Goal: Information Seeking & Learning: Learn about a topic

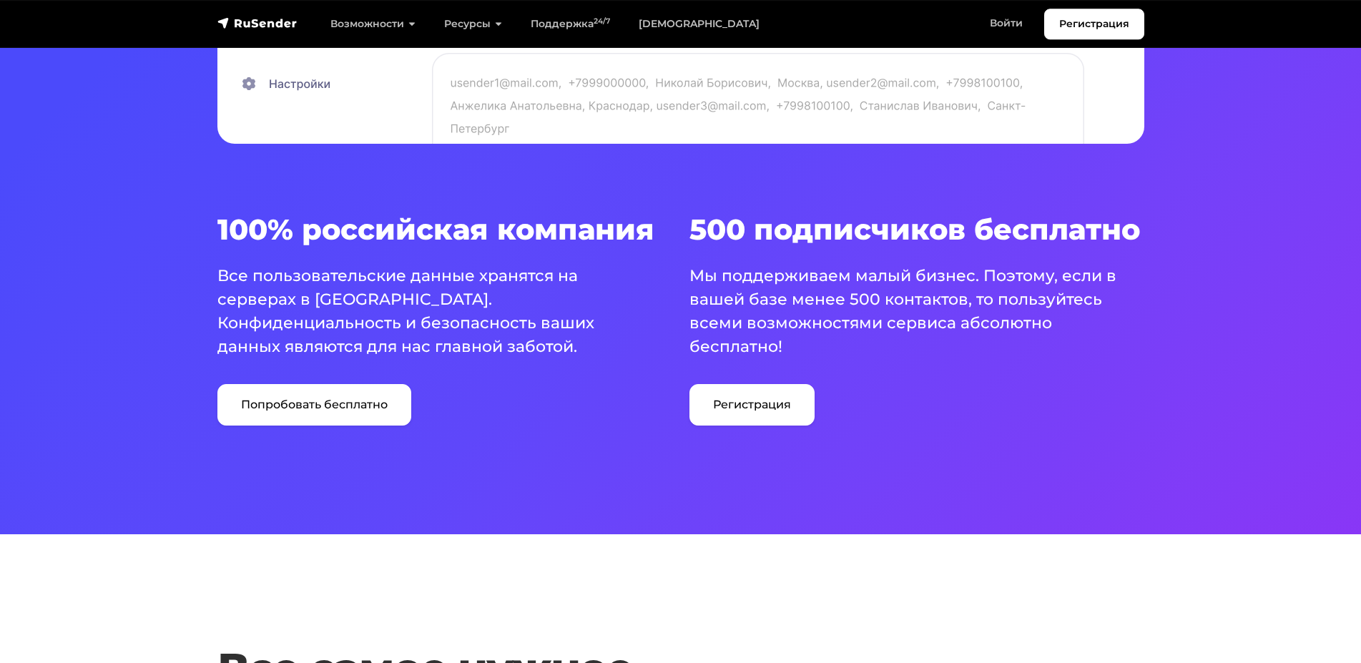
scroll to position [789, 0]
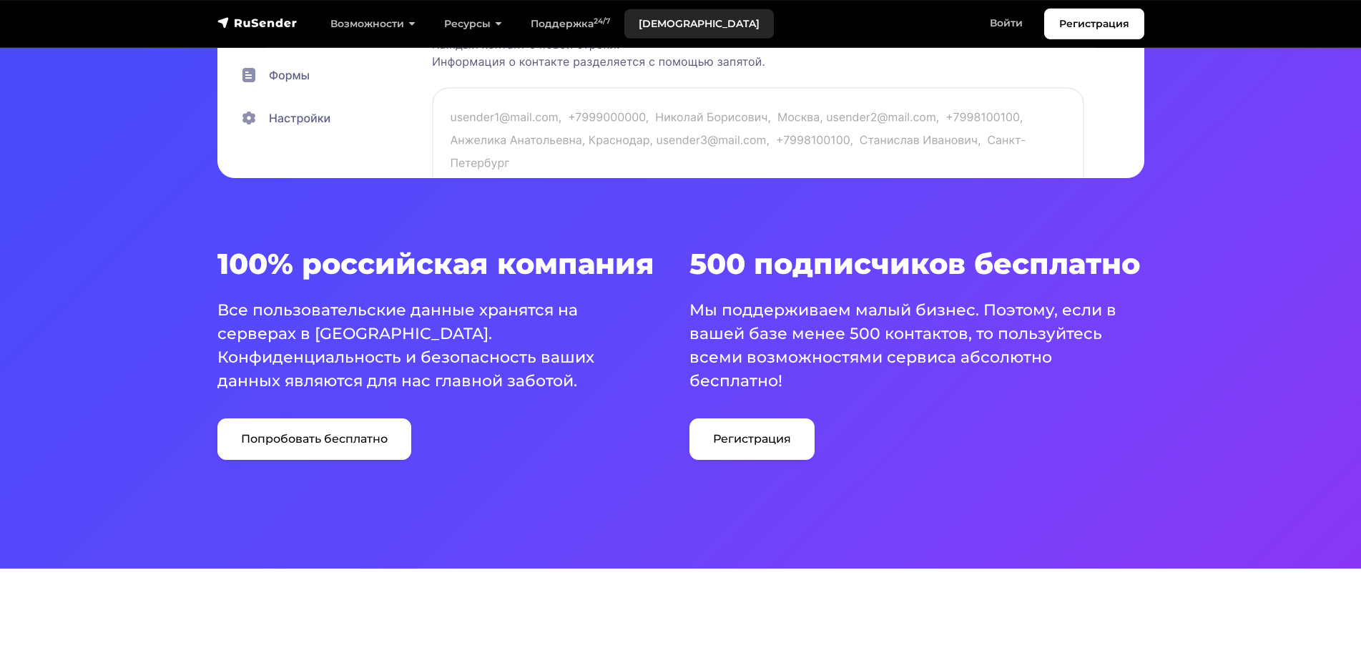
click at [685, 26] on link "[DEMOGRAPHIC_DATA]" at bounding box center [698, 23] width 149 height 29
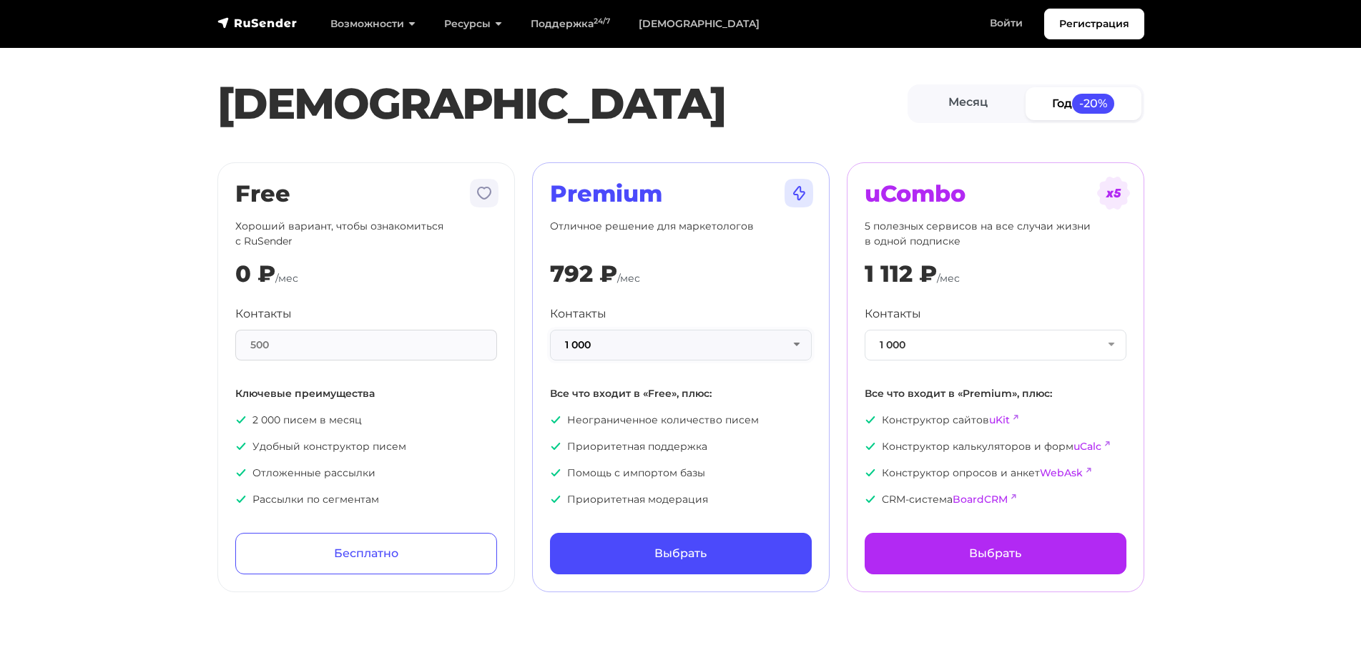
click at [800, 350] on button "1 000" at bounding box center [681, 345] width 262 height 31
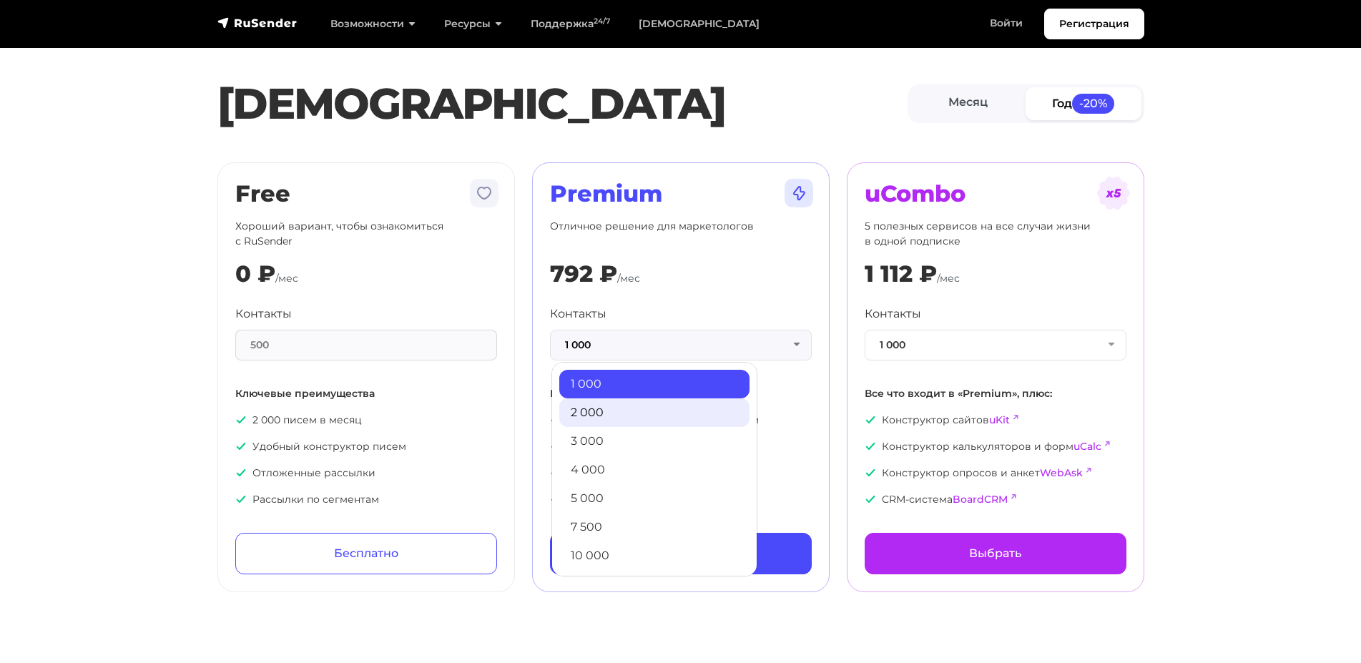
click at [661, 412] on link "2 000" at bounding box center [654, 412] width 190 height 29
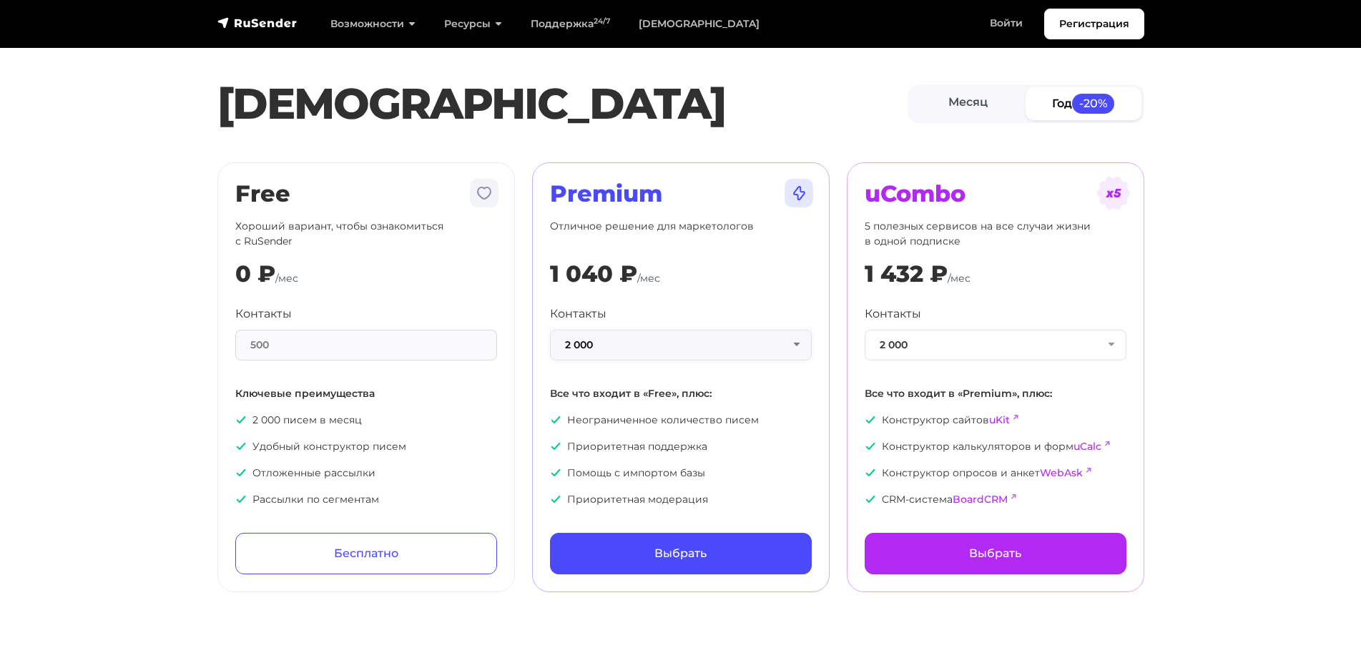
click at [796, 345] on button "2 000" at bounding box center [681, 345] width 262 height 31
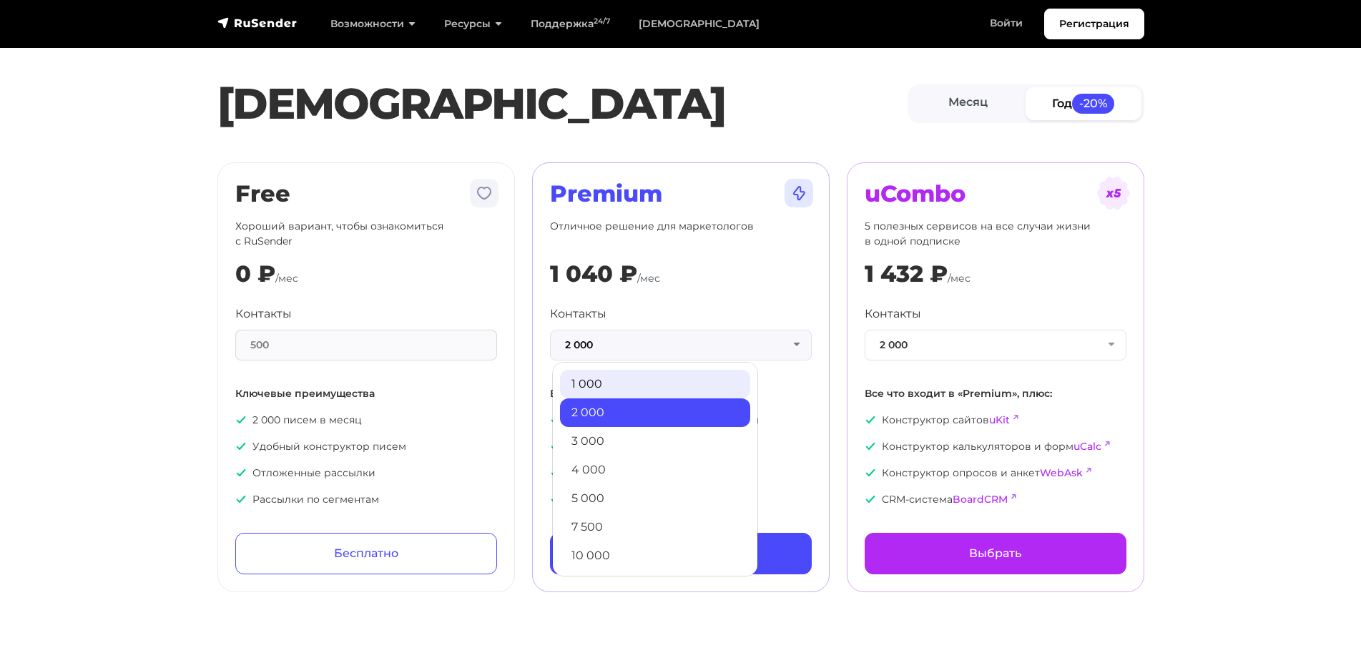
click at [643, 386] on link "1 000" at bounding box center [655, 384] width 190 height 29
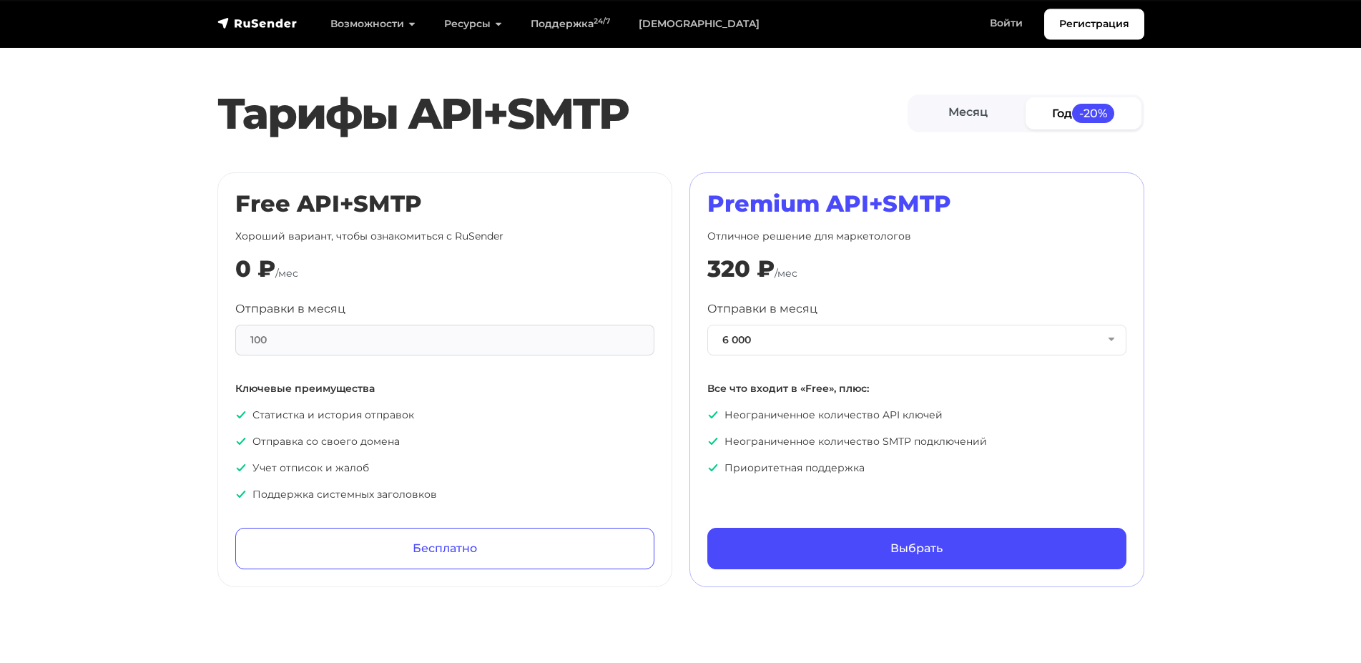
scroll to position [583, 0]
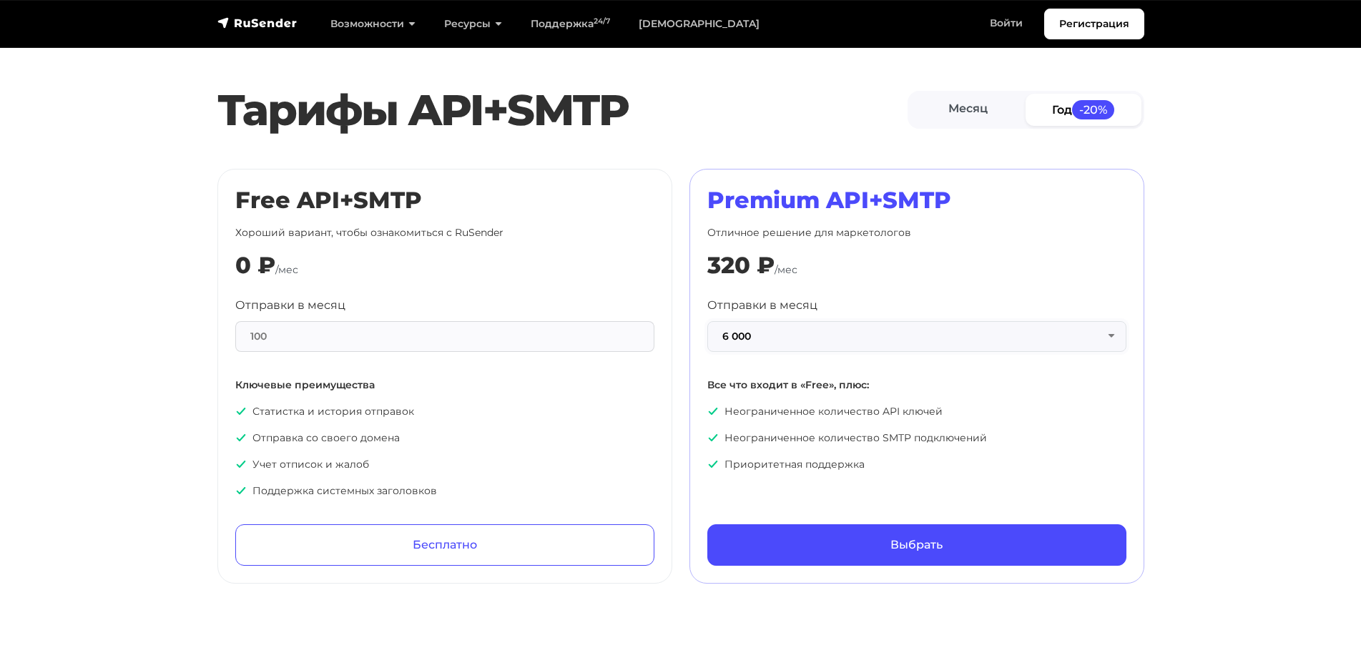
click at [869, 342] on button "6 000" at bounding box center [916, 336] width 419 height 31
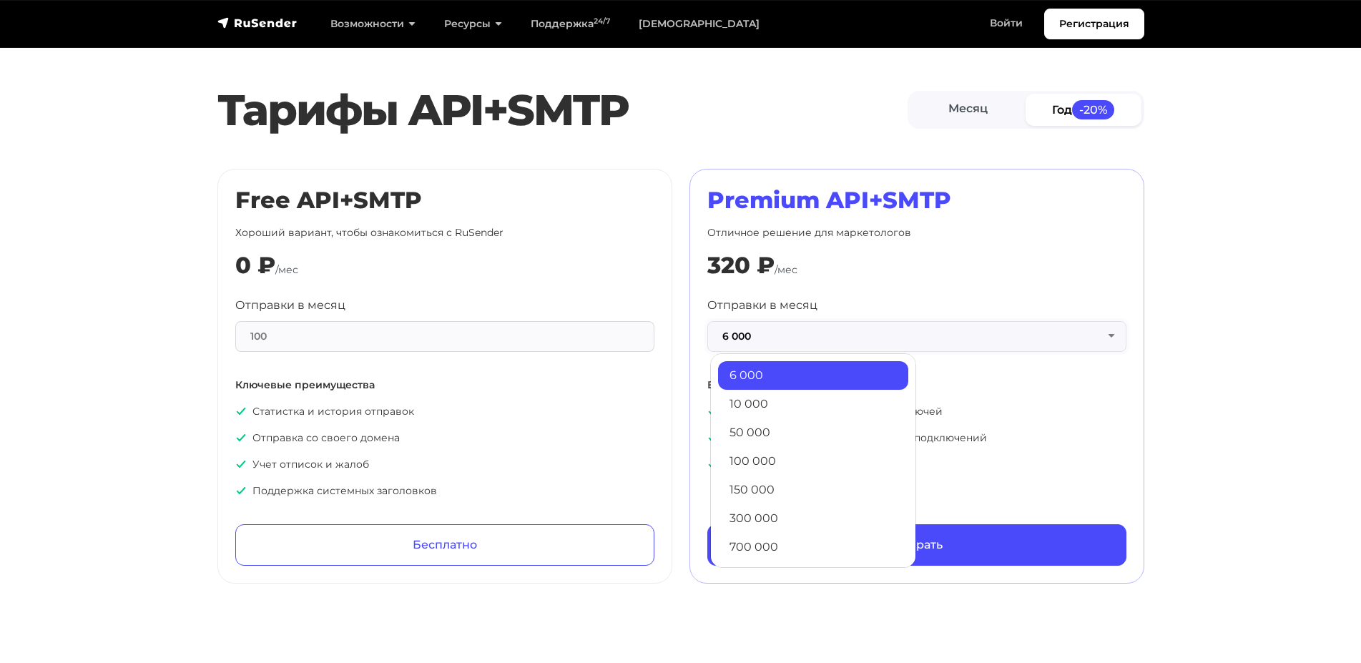
click at [869, 342] on button "6 000" at bounding box center [916, 336] width 419 height 31
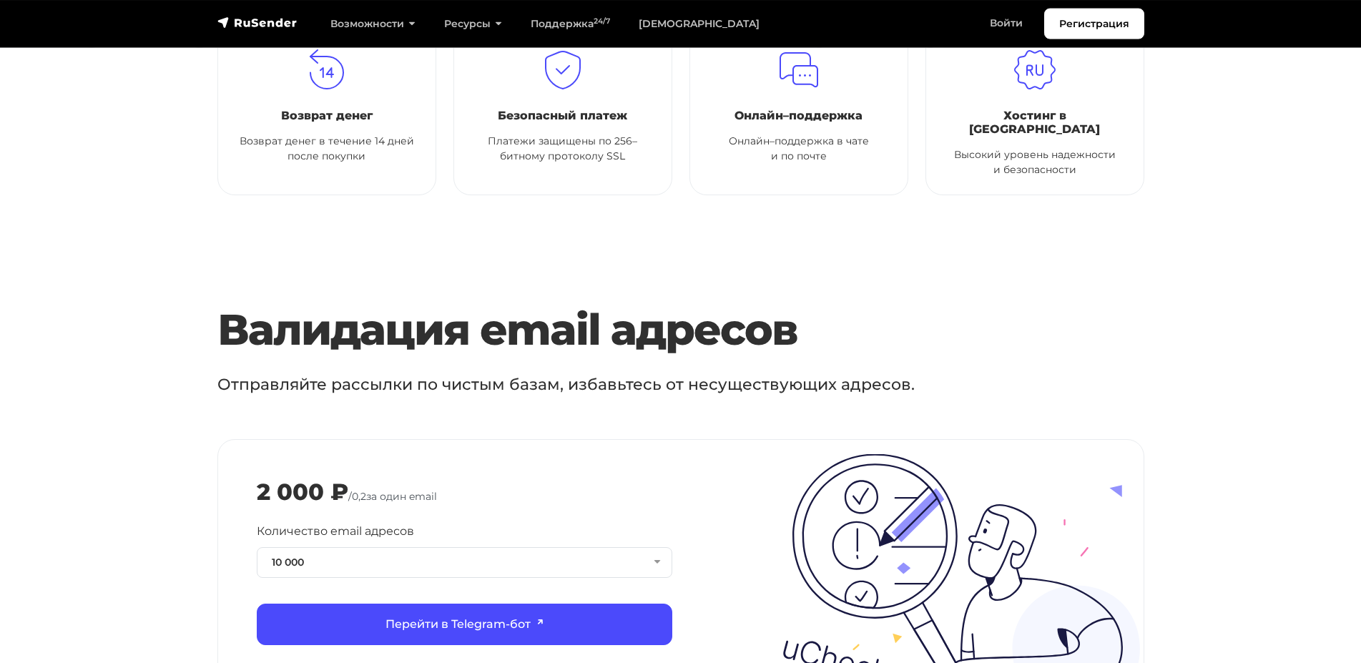
scroll to position [778, 0]
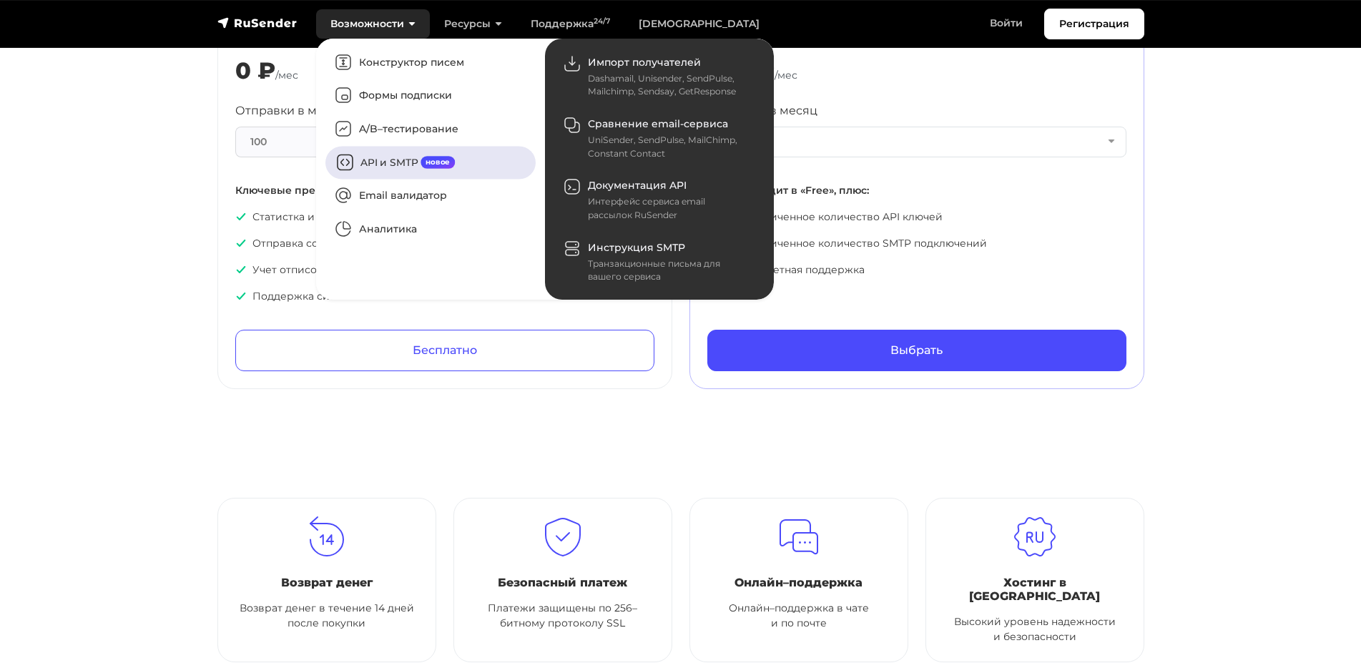
click at [365, 162] on link "API и SMTP новое" at bounding box center [430, 162] width 210 height 33
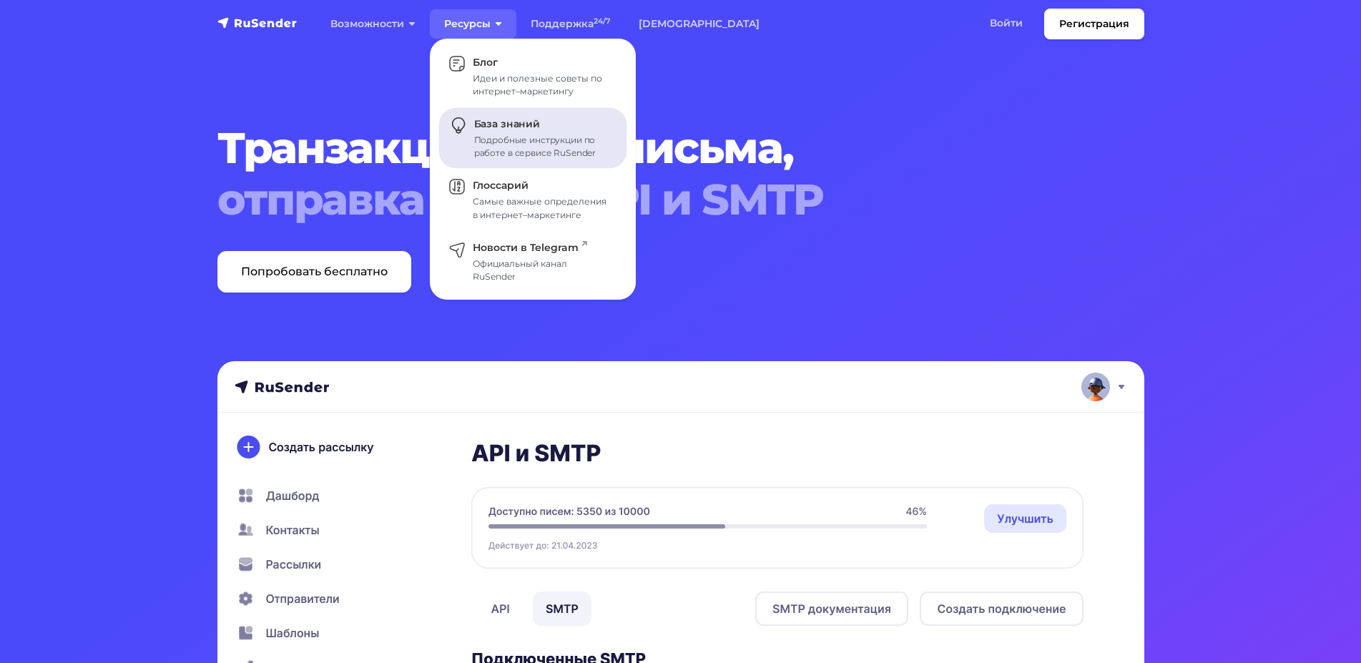
click at [505, 146] on div "Подробные инструкции по работе в сервисе RuSender" at bounding box center [542, 147] width 136 height 26
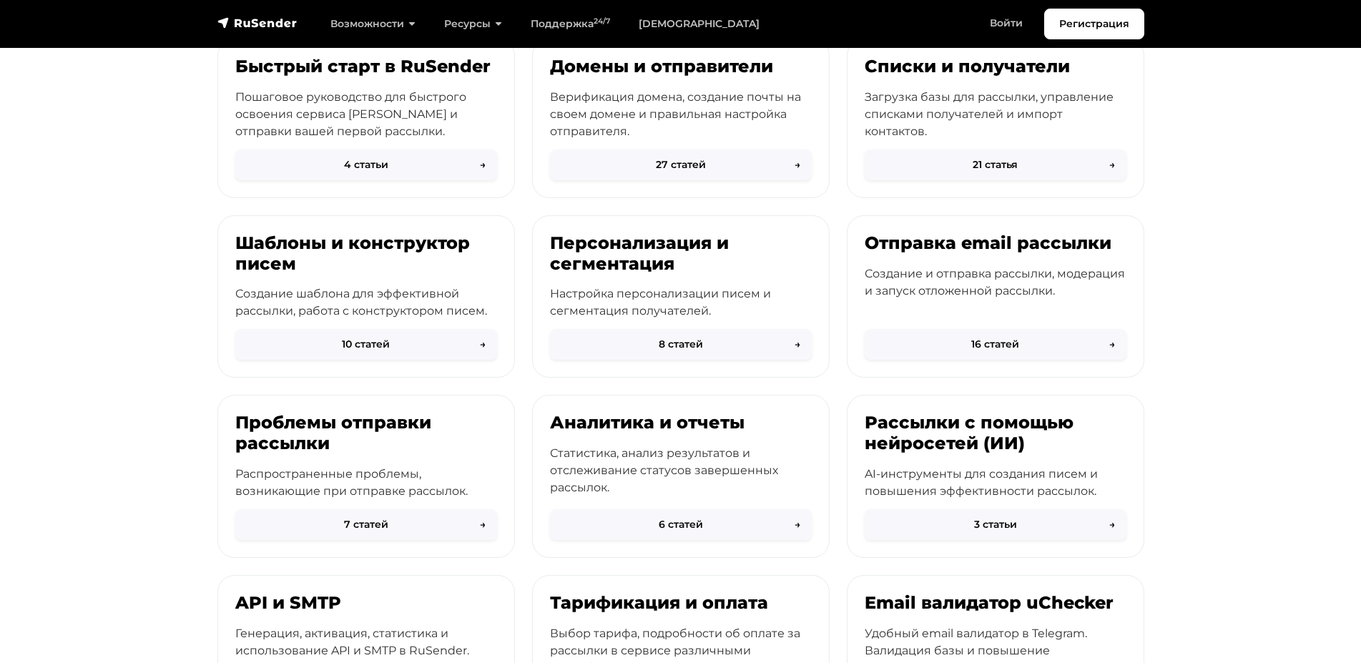
scroll to position [389, 0]
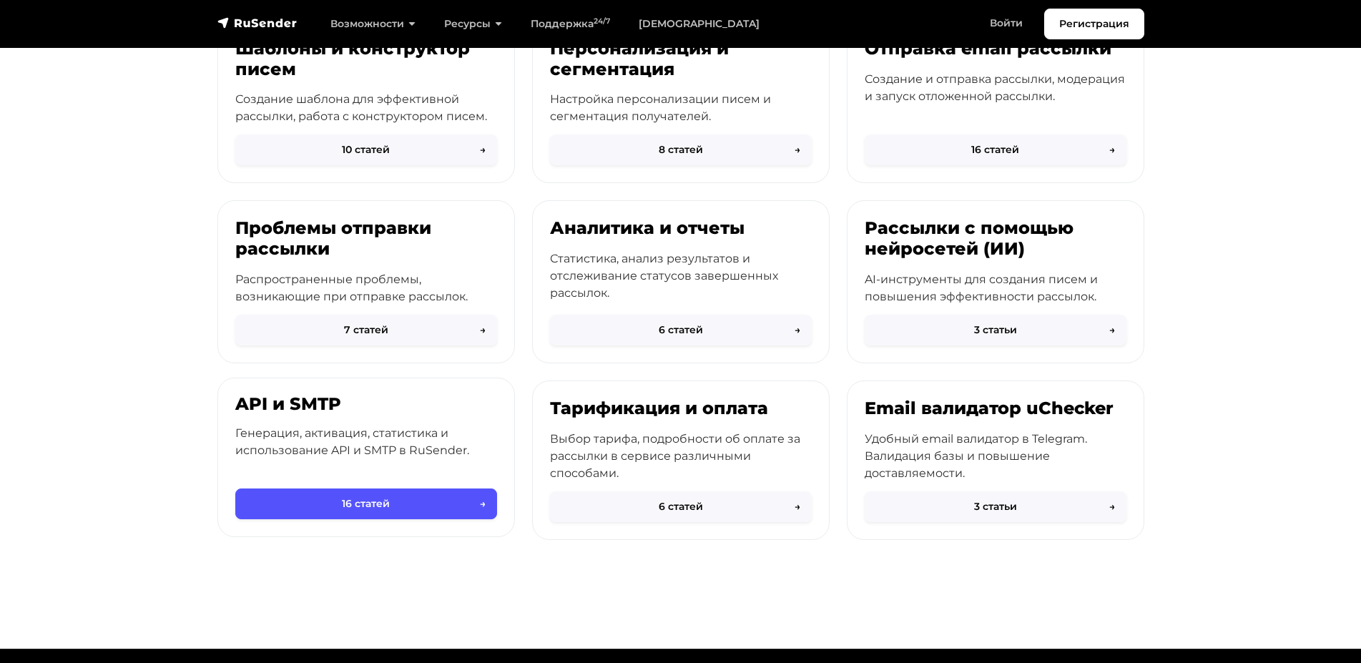
click at [327, 500] on button "16 статей →" at bounding box center [366, 503] width 262 height 31
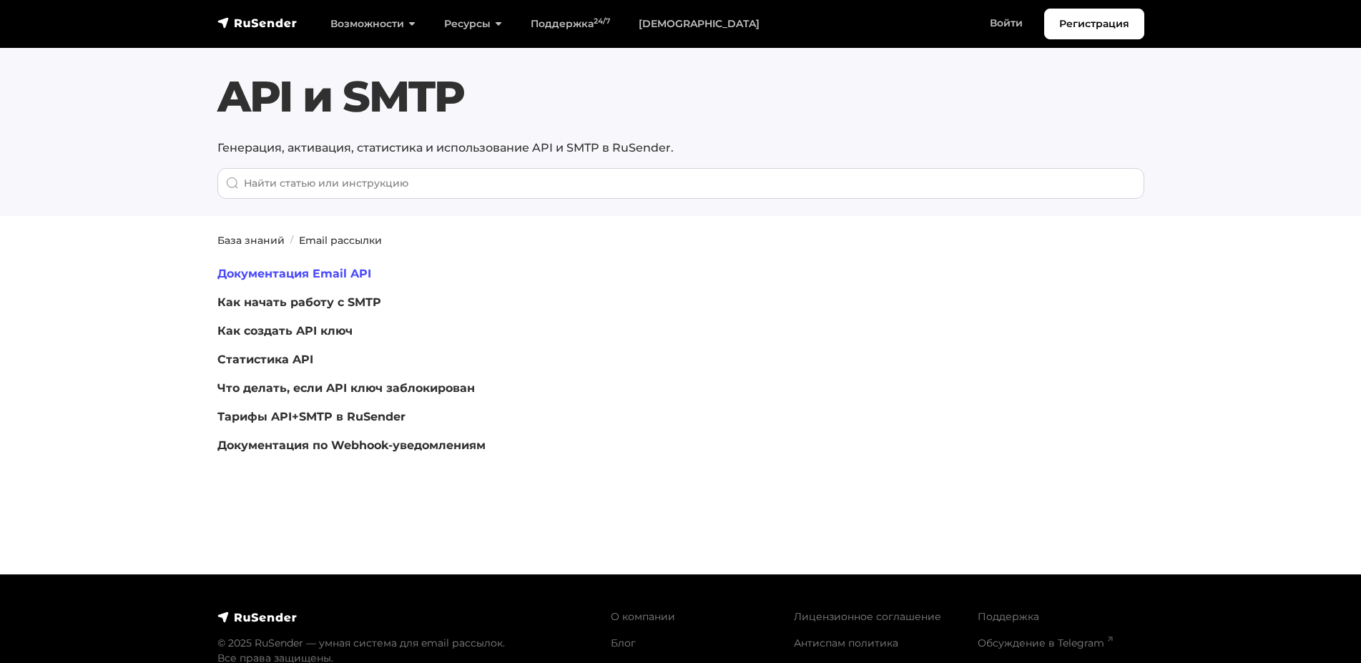
click at [335, 273] on link "Документация Email API" at bounding box center [294, 274] width 154 height 14
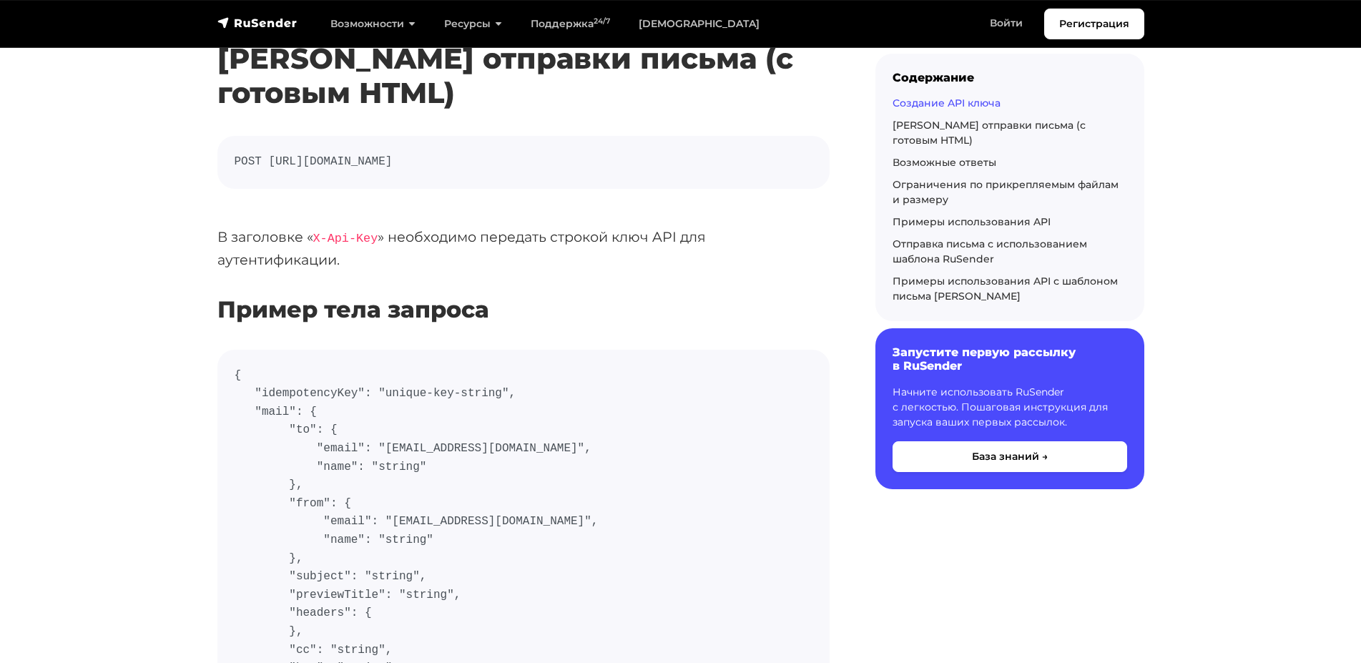
scroll to position [486, 0]
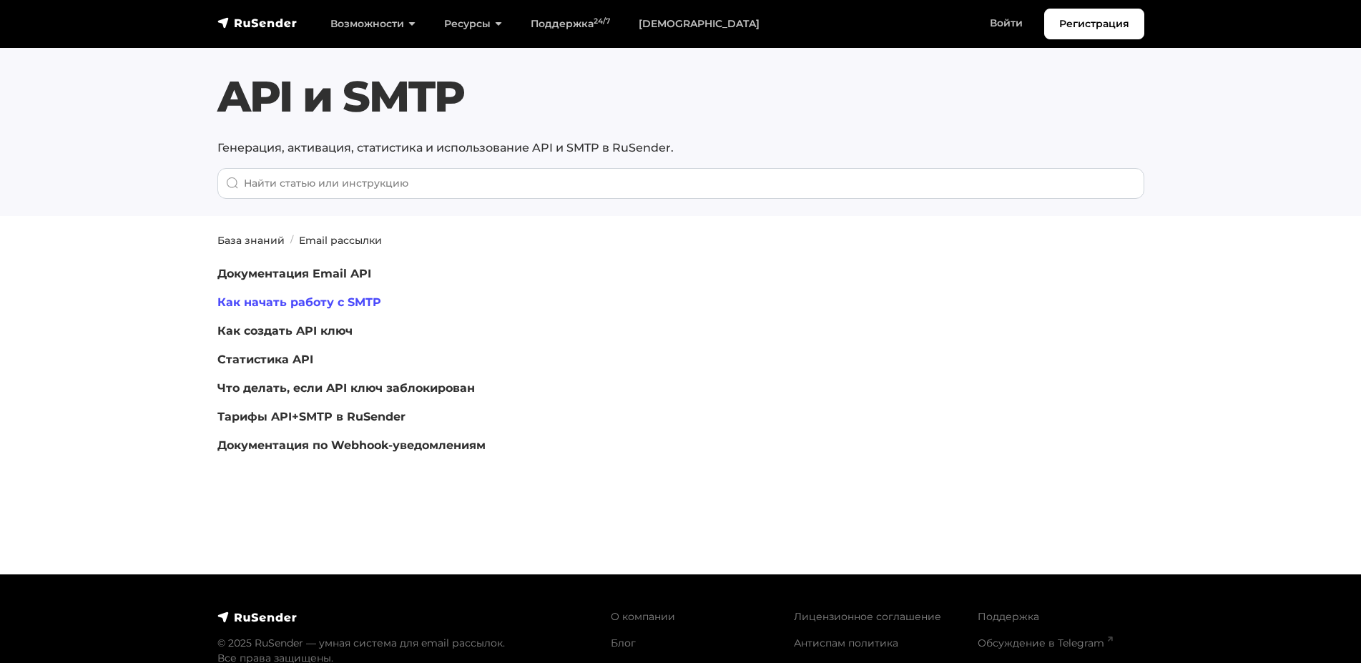
click at [277, 300] on link "Как начать работу с SMTP" at bounding box center [299, 302] width 164 height 14
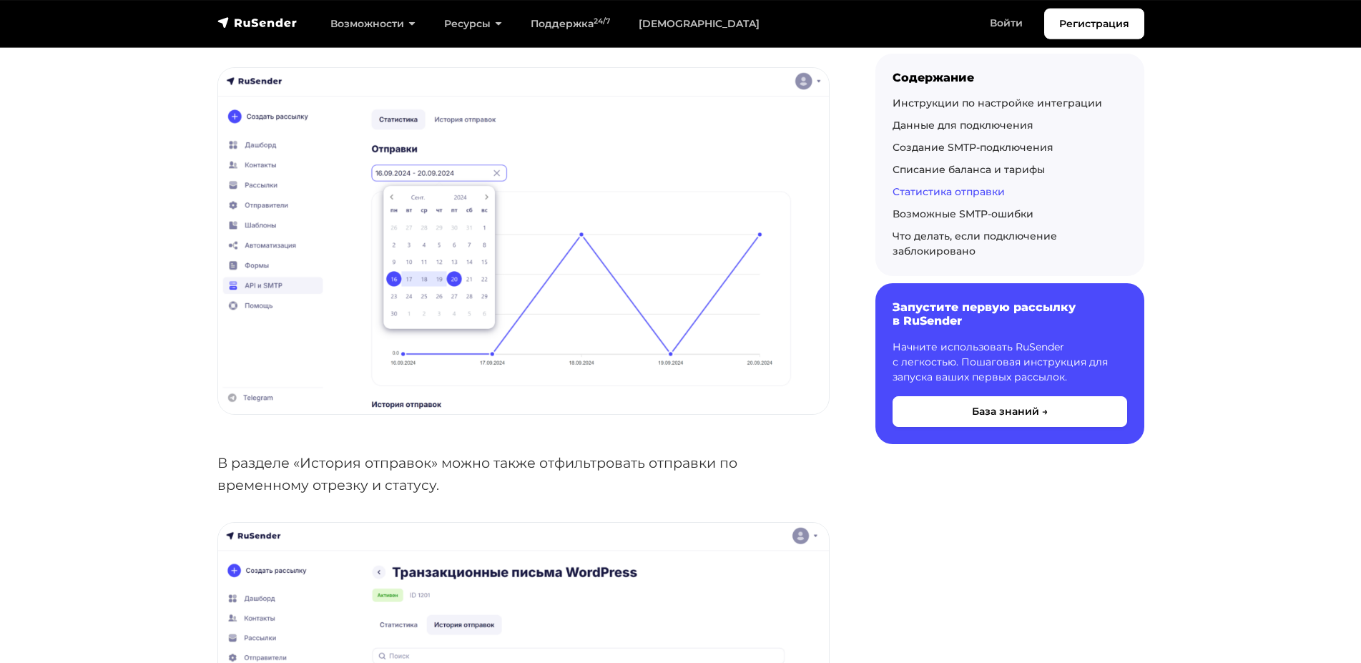
scroll to position [3500, 0]
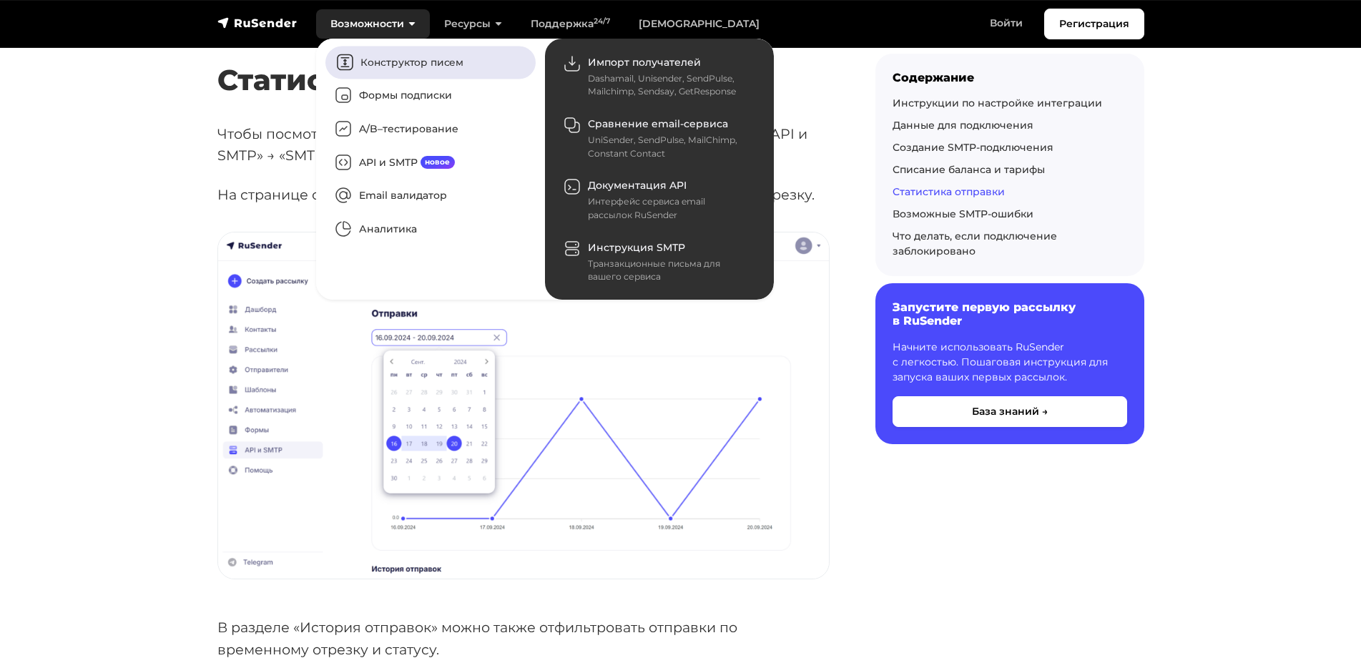
click at [363, 51] on link "Конструктор писем" at bounding box center [430, 62] width 210 height 33
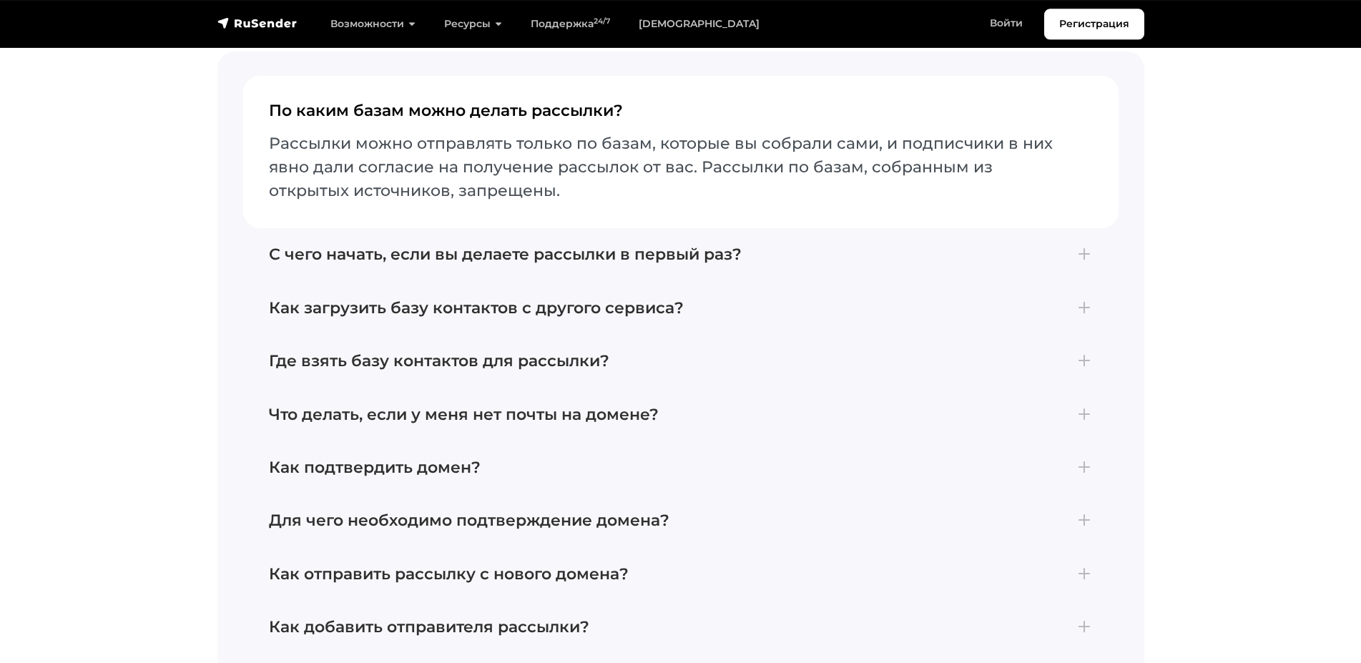
scroll to position [5153, 0]
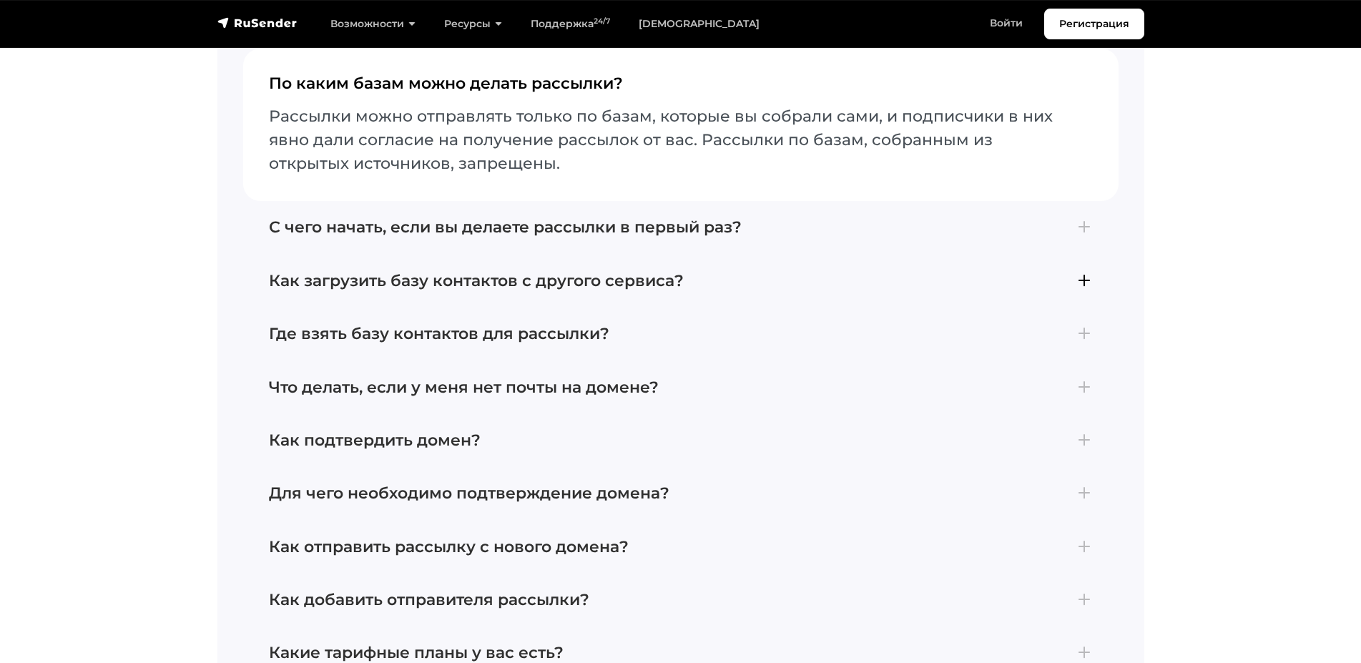
click at [756, 272] on h4 "Как загрузить базу контактов с другого сервиса?" at bounding box center [681, 281] width 824 height 19
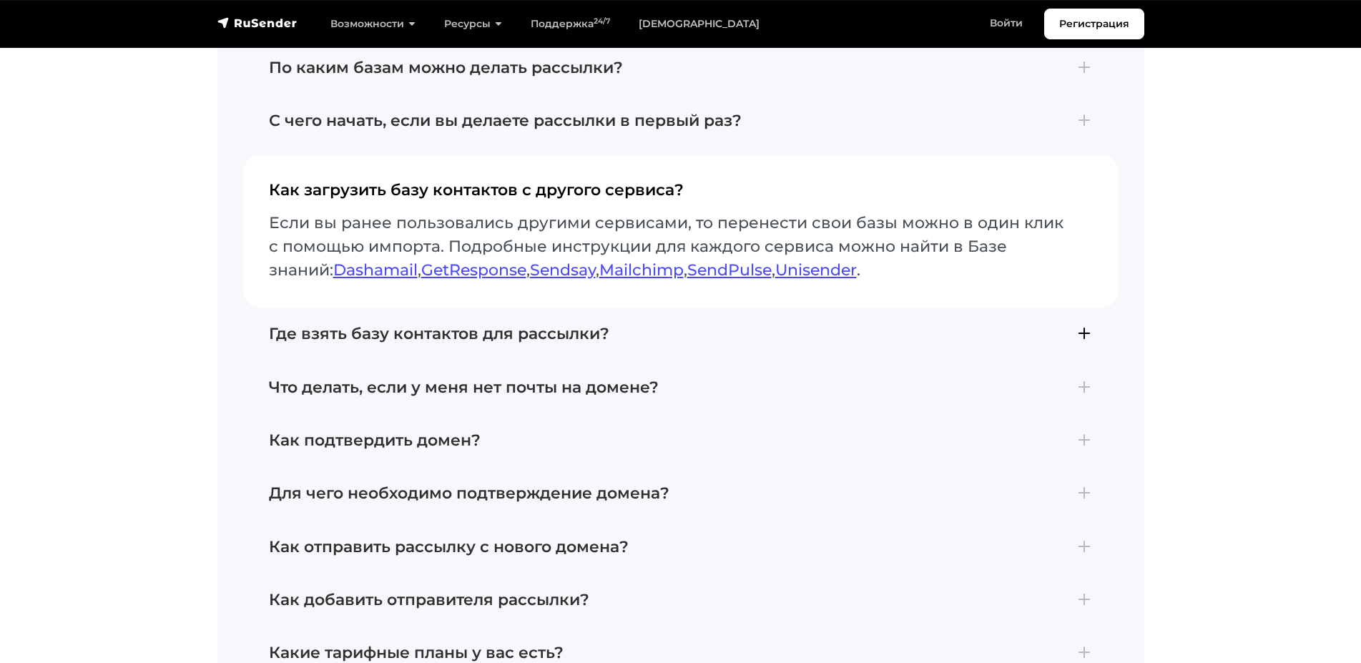
click at [526, 325] on h4 "Где взять базу контактов для рассылки?" at bounding box center [681, 334] width 824 height 19
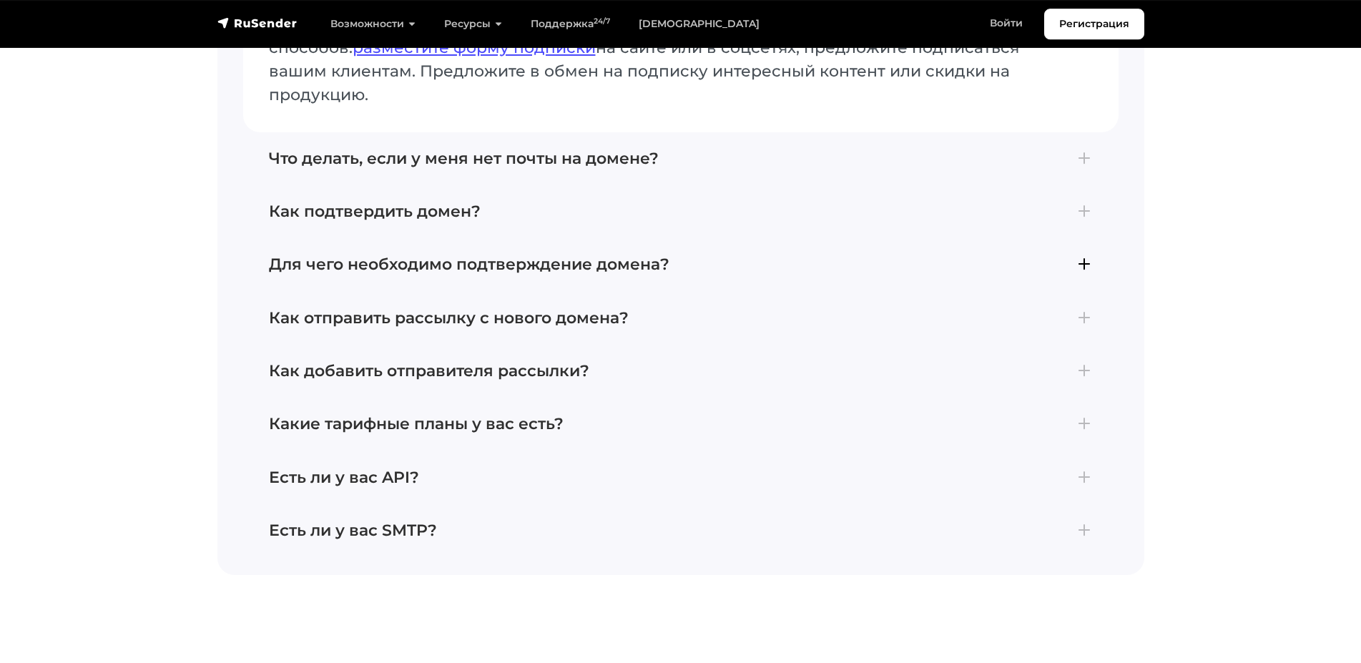
scroll to position [5445, 0]
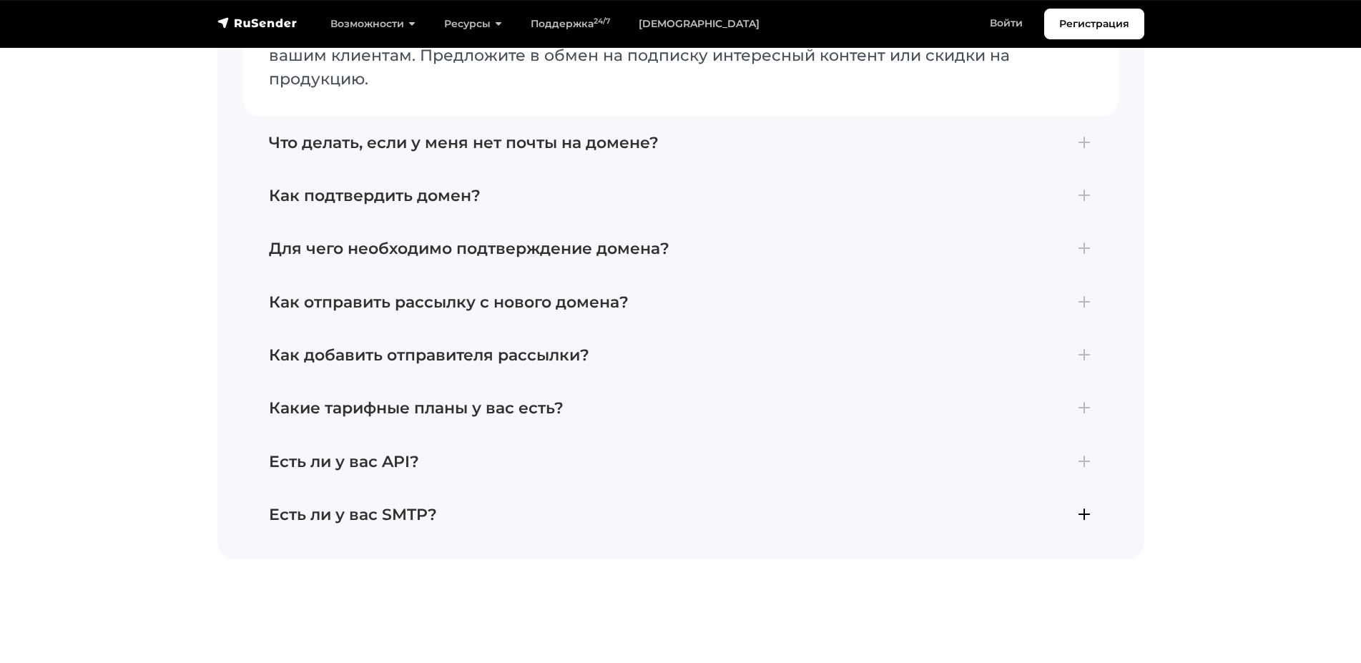
click at [469, 505] on h4 "Есть ли у вас SMTP?" at bounding box center [681, 514] width 824 height 19
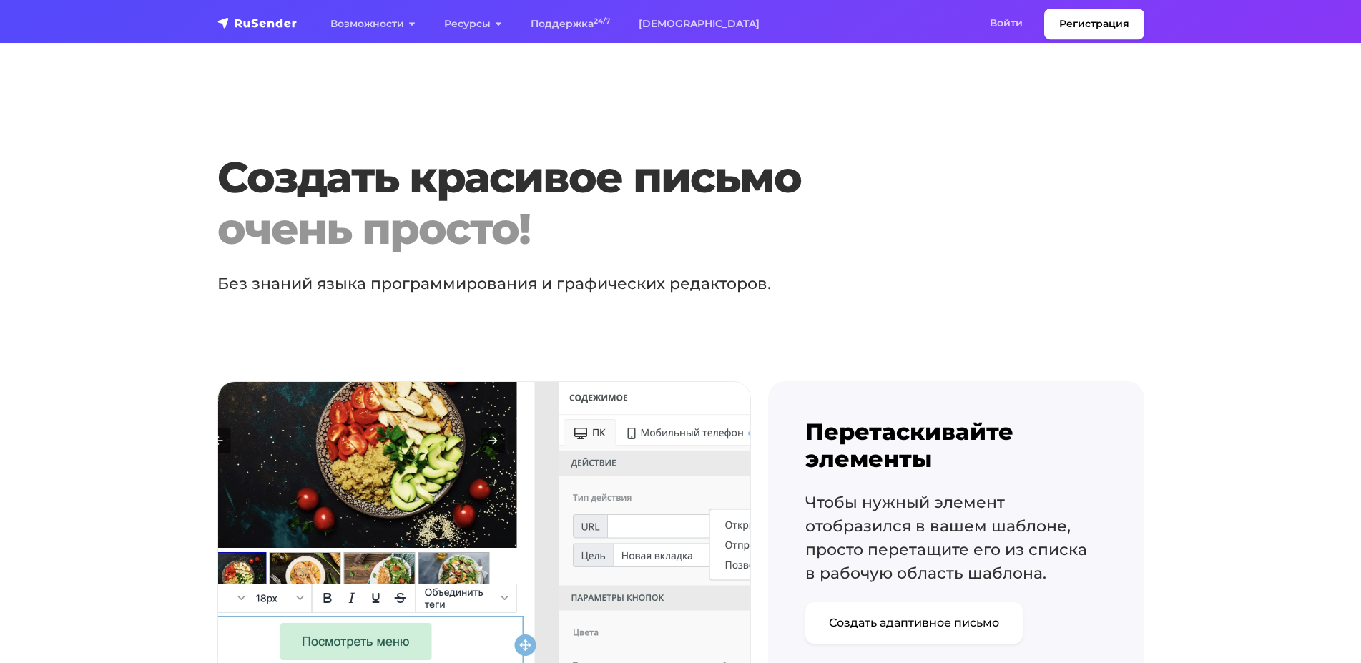
scroll to position [0, 0]
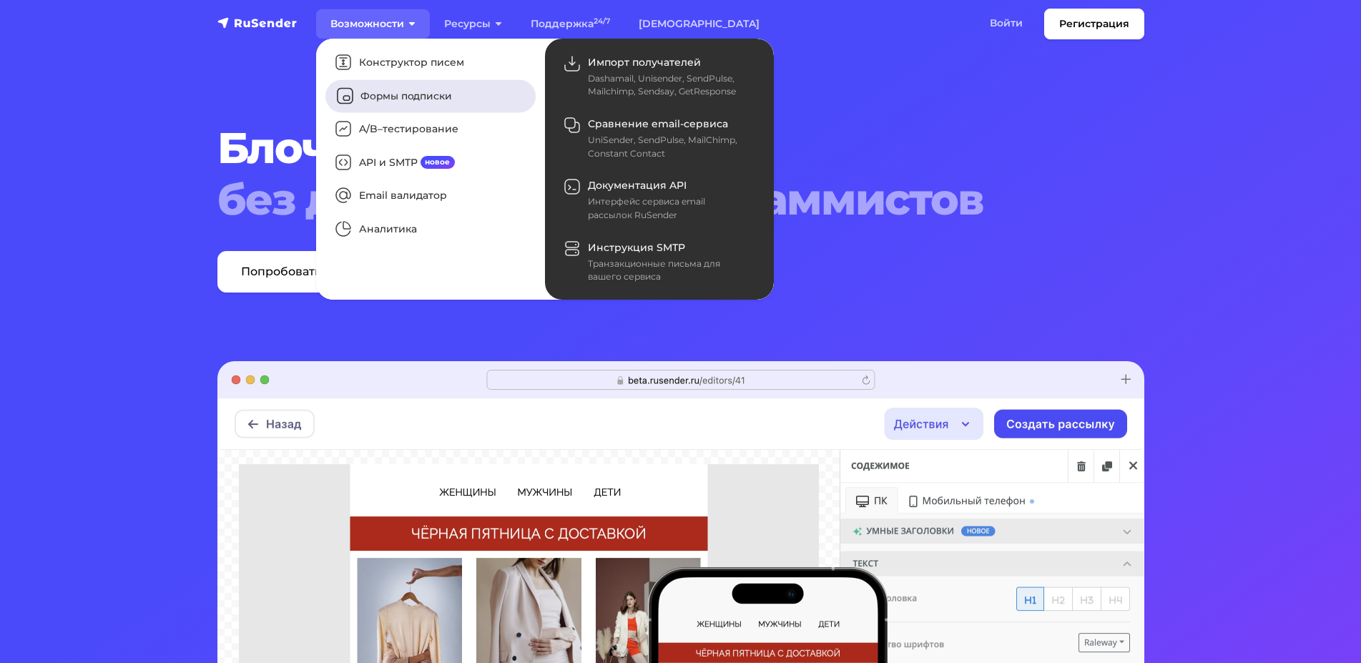
click at [372, 92] on link "Формы подписки" at bounding box center [430, 95] width 210 height 33
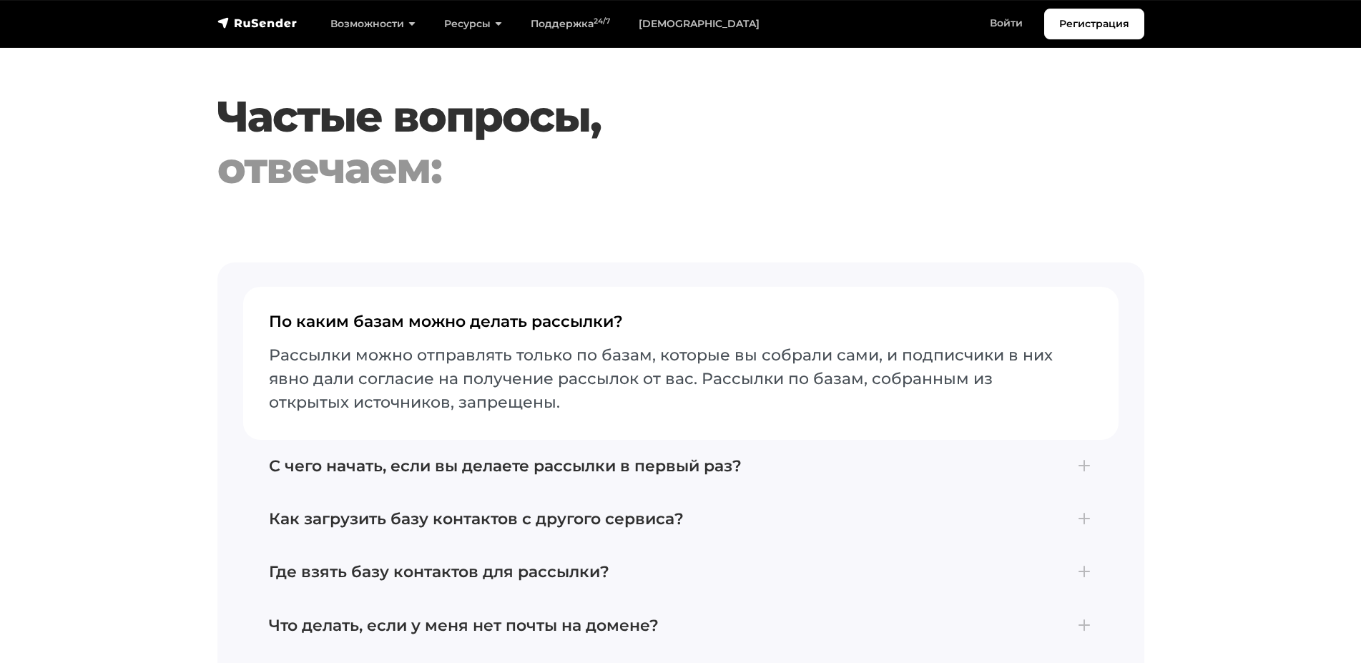
scroll to position [5056, 0]
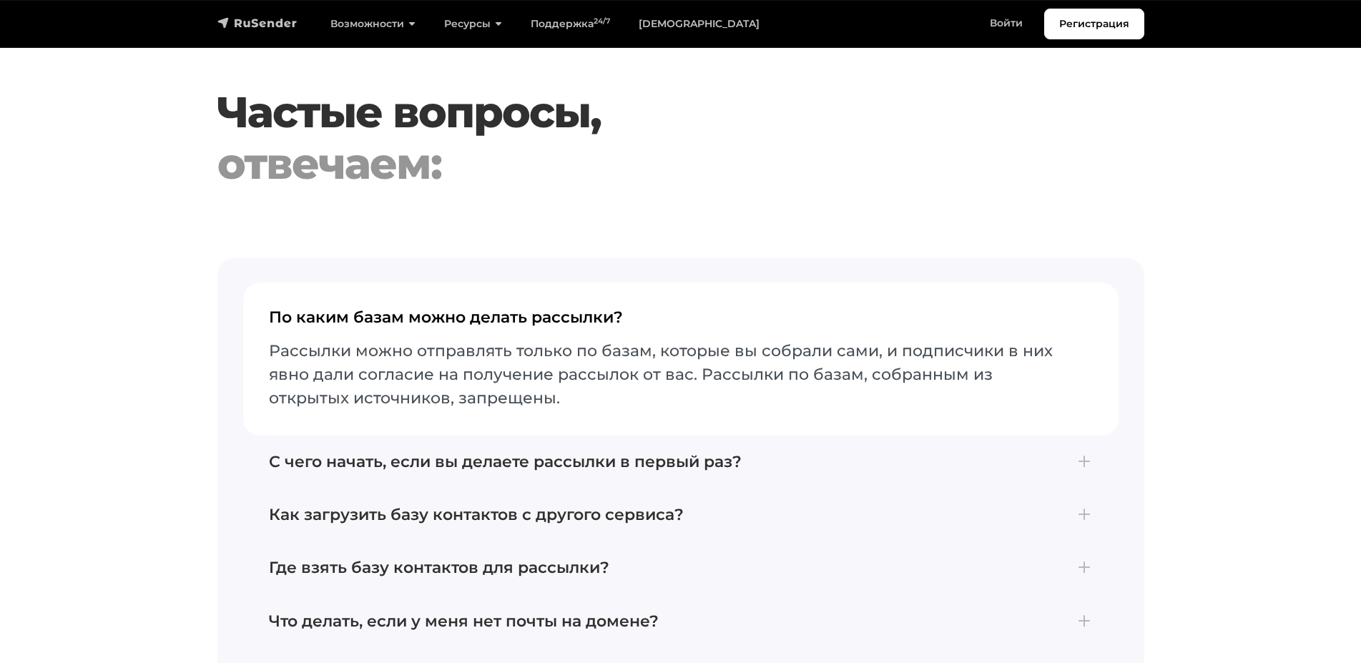
click at [290, 24] on img "navbar" at bounding box center [257, 23] width 80 height 14
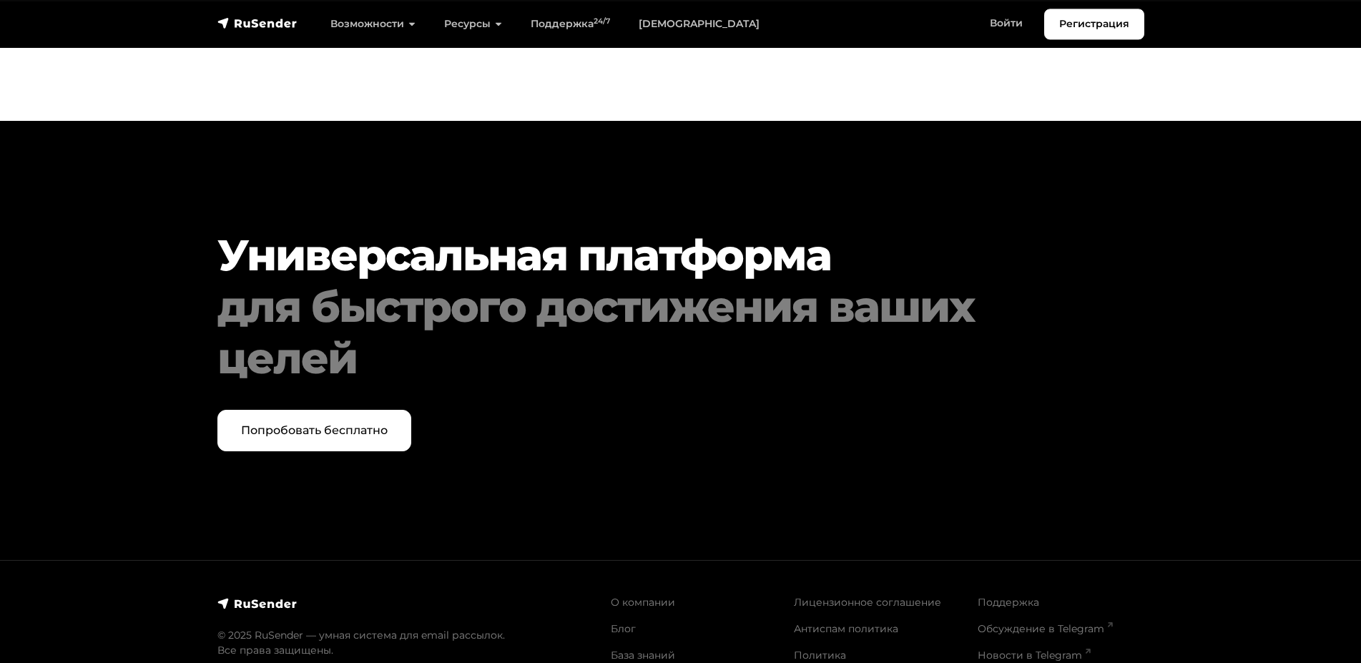
scroll to position [7334, 0]
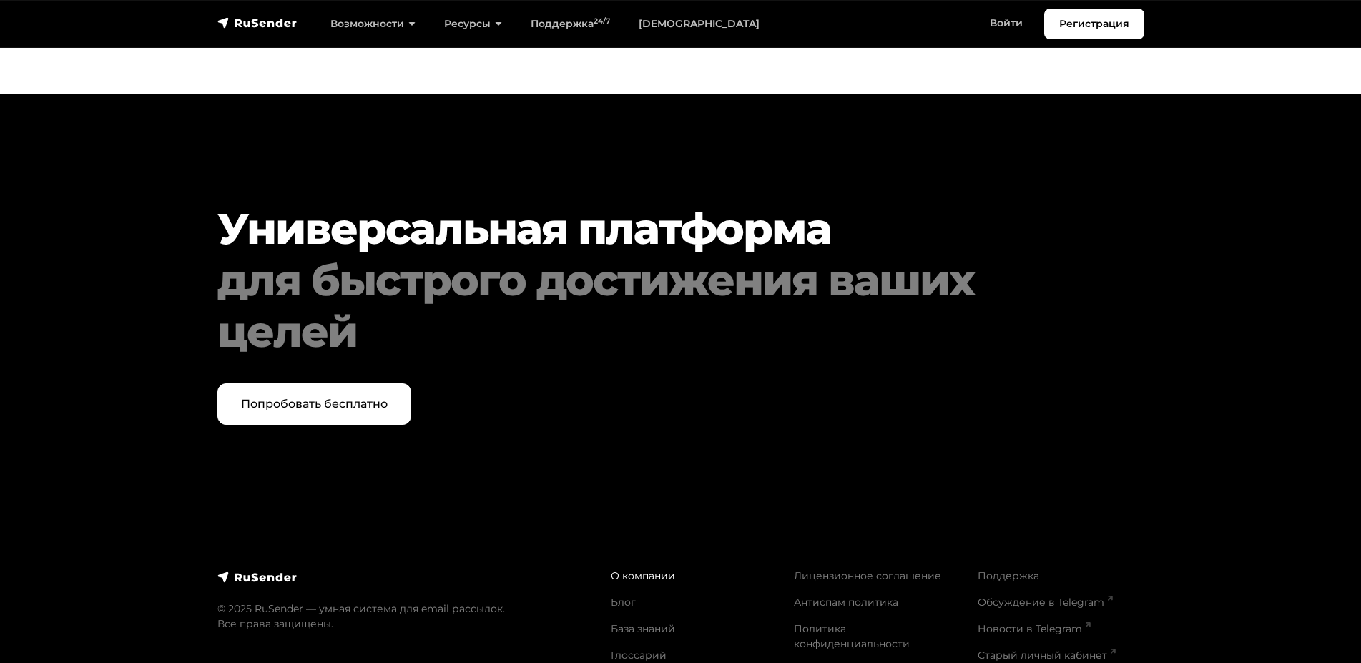
click at [615, 569] on link "О компании" at bounding box center [643, 575] width 64 height 13
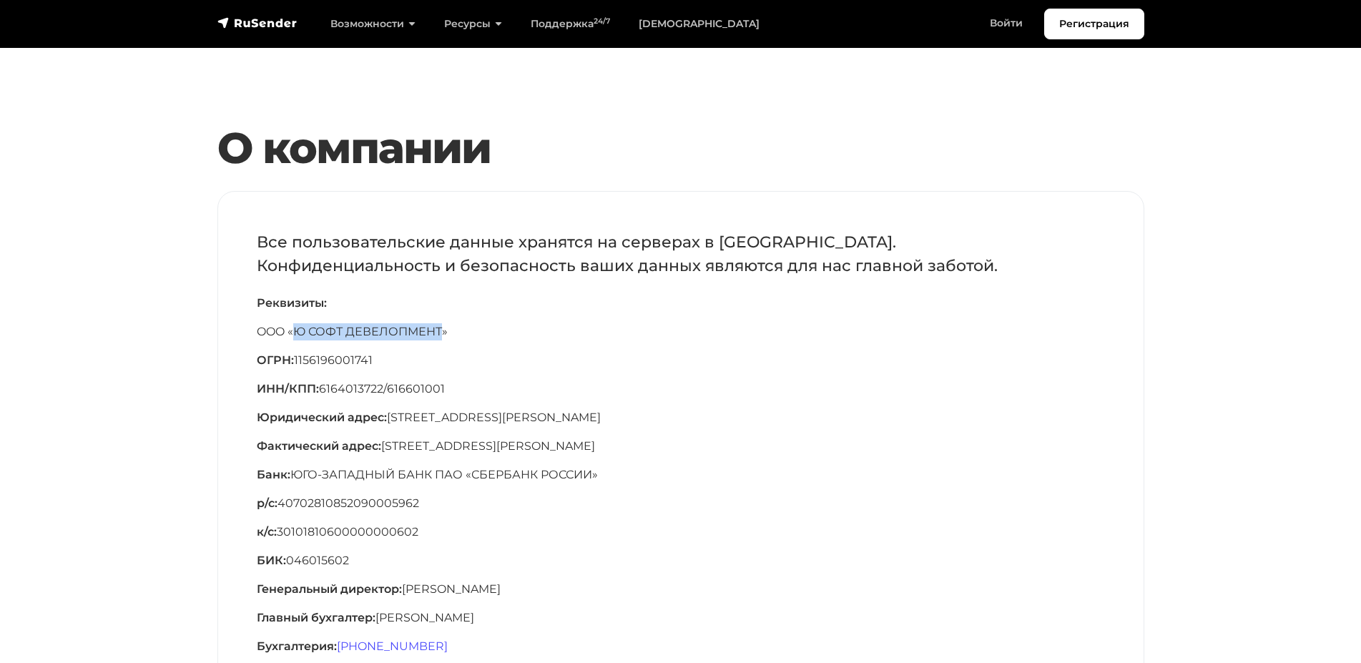
drag, startPoint x: 294, startPoint y: 332, endPoint x: 442, endPoint y: 333, distance: 148.0
click at [442, 333] on p "OOO «Ю СОФТ ДЕВЕЛОПМЕНТ»" at bounding box center [681, 331] width 848 height 17
copy p "Ю СОФТ ДЕВЕЛОПМЕНТ"
